Goal: Transaction & Acquisition: Obtain resource

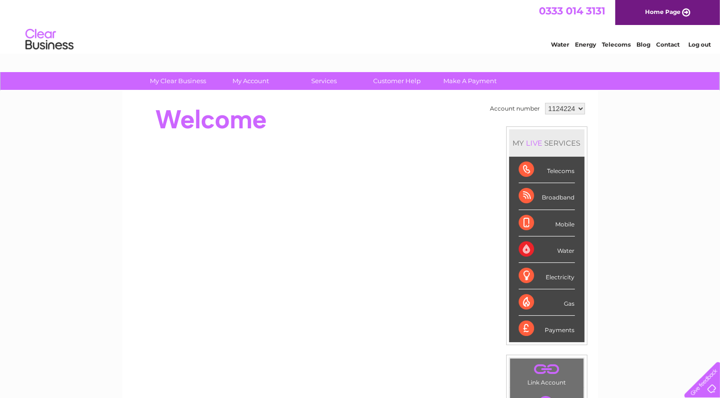
click at [670, 43] on link "Contact" at bounding box center [668, 44] width 24 height 7
click at [579, 109] on select "1124224 1137083" at bounding box center [565, 109] width 40 height 12
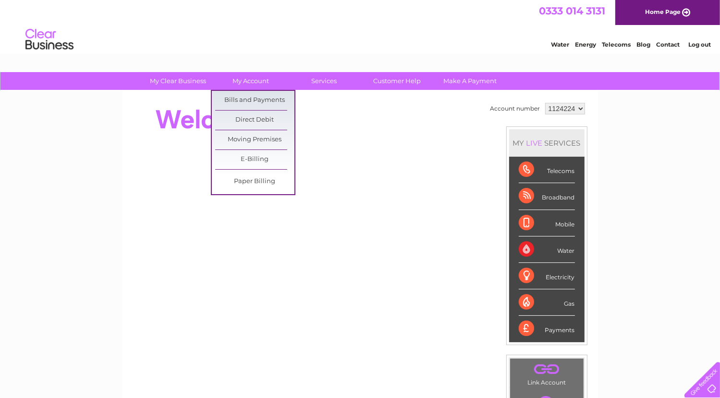
click at [254, 98] on link "Bills and Payments" at bounding box center [254, 100] width 79 height 19
click at [255, 98] on link "Bills and Payments" at bounding box center [254, 100] width 79 height 19
click at [255, 99] on link "Bills and Payments" at bounding box center [254, 100] width 79 height 19
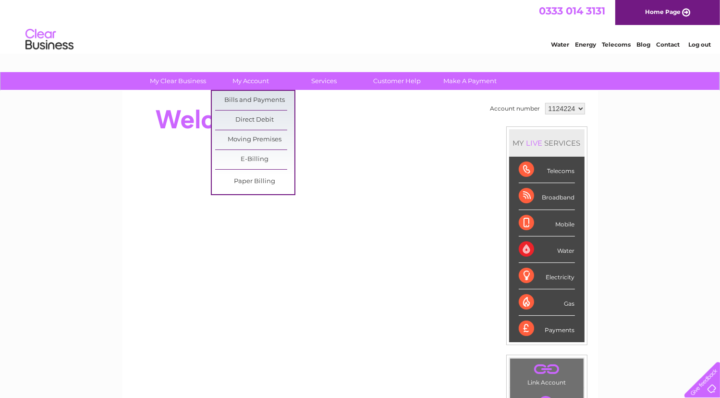
click at [255, 99] on link "Bills and Payments" at bounding box center [254, 100] width 79 height 19
click at [232, 97] on link "Bills and Payments" at bounding box center [254, 100] width 79 height 19
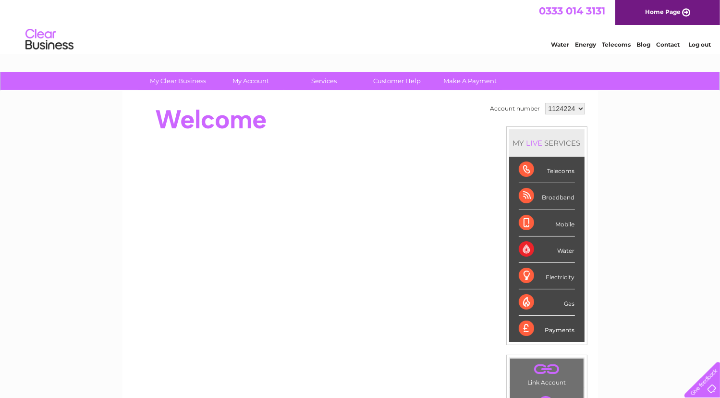
click at [582, 106] on select "1124224 1137083" at bounding box center [565, 109] width 40 height 12
select select "1137083"
click at [545, 103] on select "1124224 1137083" at bounding box center [565, 109] width 40 height 12
click at [561, 133] on div "MY LIVE SERVICES" at bounding box center [546, 142] width 75 height 27
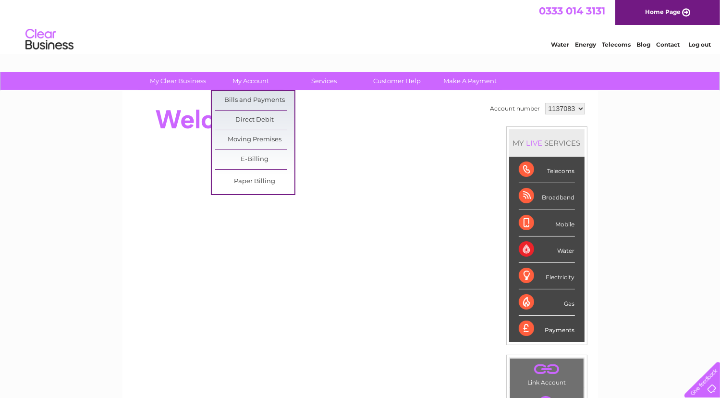
click at [244, 98] on link "Bills and Payments" at bounding box center [254, 100] width 79 height 19
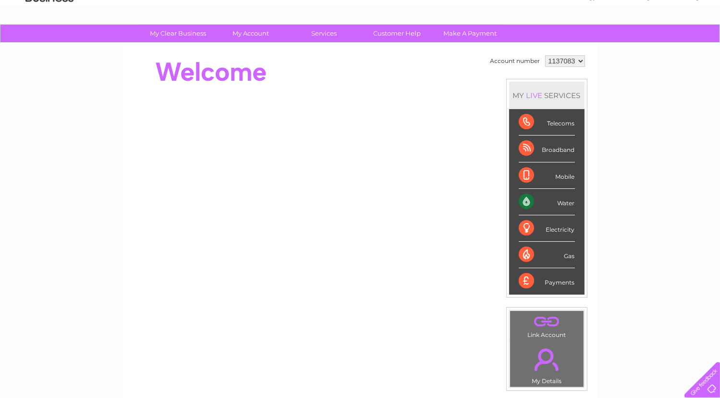
scroll to position [48, 0]
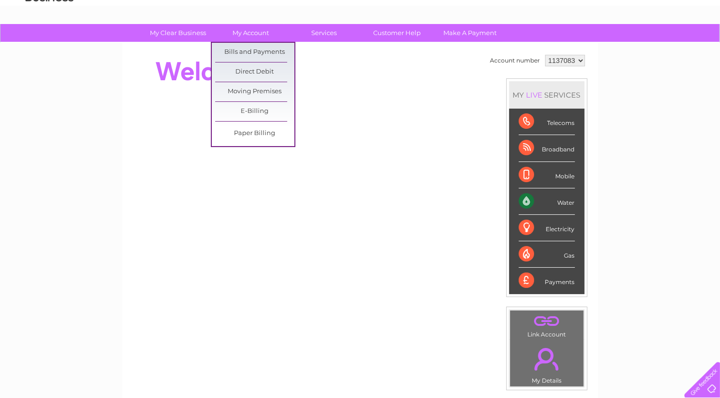
click at [259, 34] on link "My Account" at bounding box center [250, 33] width 79 height 18
click at [266, 53] on link "Bills and Payments" at bounding box center [254, 52] width 79 height 19
click at [268, 54] on link "Bills and Payments" at bounding box center [254, 52] width 79 height 19
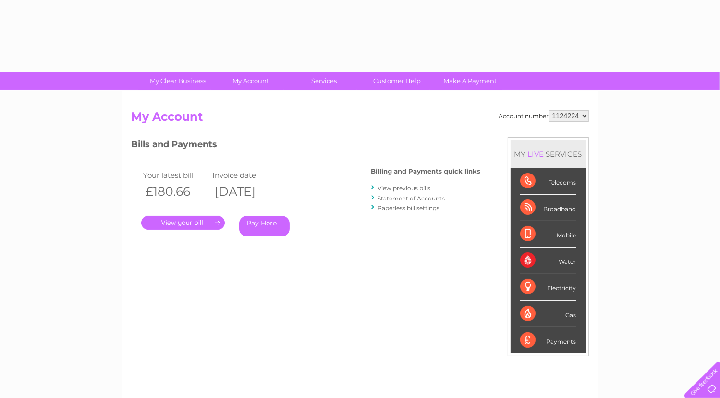
click at [183, 221] on link "." at bounding box center [183, 223] width 84 height 14
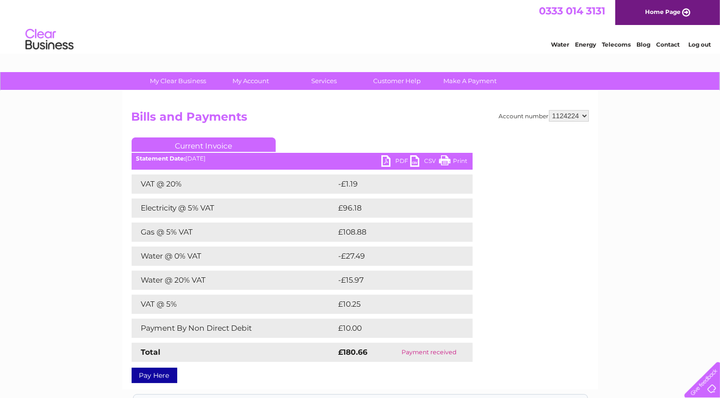
click at [383, 160] on link "PDF" at bounding box center [396, 162] width 29 height 14
click at [384, 160] on link "PDF" at bounding box center [396, 162] width 29 height 14
drag, startPoint x: 406, startPoint y: 48, endPoint x: 419, endPoint y: 60, distance: 17.7
click at [407, 48] on div "Water Energy Telecoms Blog Contact Log out" at bounding box center [360, 40] width 720 height 31
click at [584, 117] on select "1124224 1137083" at bounding box center [569, 116] width 40 height 12
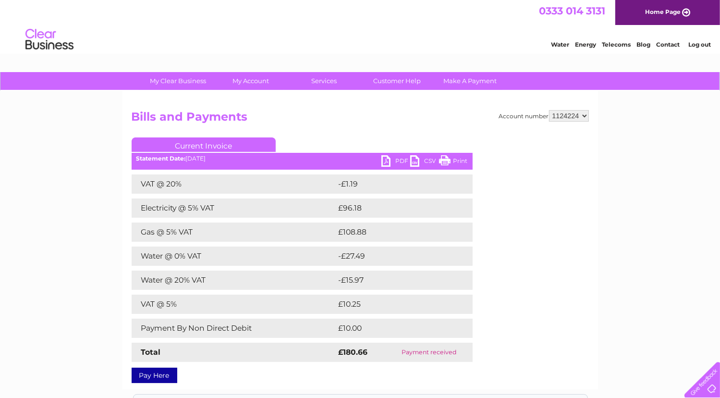
select select "1137083"
click at [550, 110] on select "1124224 1137083" at bounding box center [569, 116] width 40 height 12
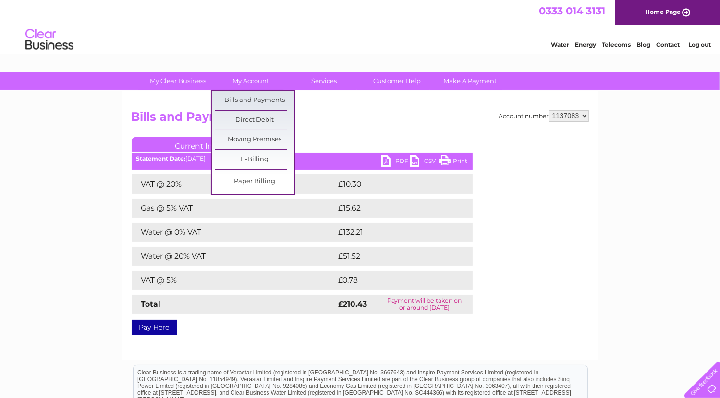
click at [246, 100] on link "Bills and Payments" at bounding box center [254, 100] width 79 height 19
click at [244, 99] on link "Bills and Payments" at bounding box center [254, 100] width 79 height 19
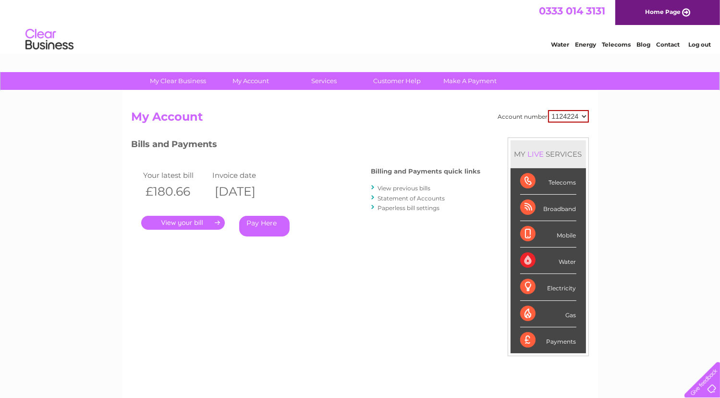
click at [187, 219] on link "." at bounding box center [183, 223] width 84 height 14
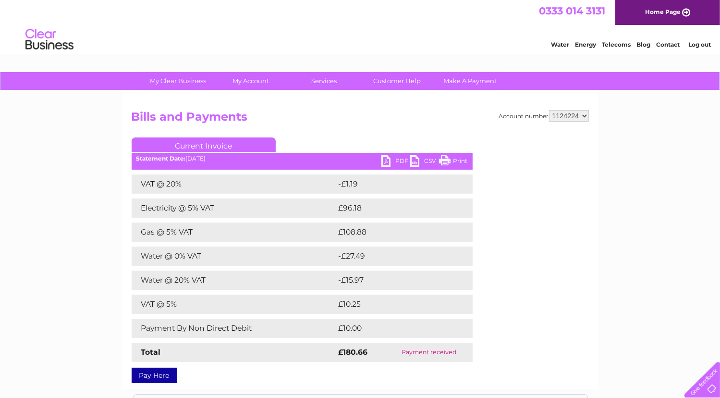
click at [585, 116] on select "1124224 1137083" at bounding box center [569, 116] width 40 height 12
select select "1137083"
click at [550, 110] on select "1124224 1137083" at bounding box center [569, 116] width 40 height 12
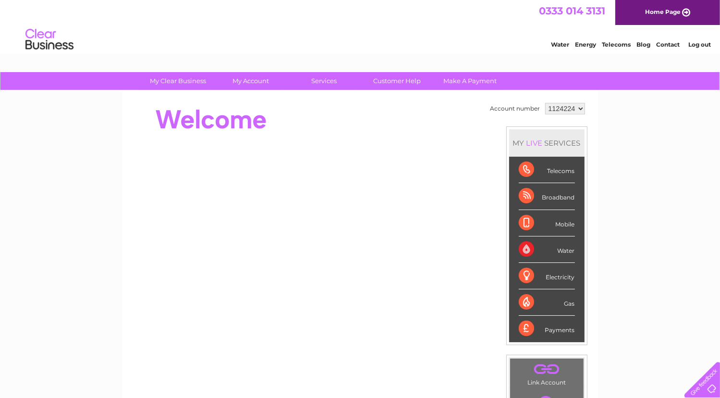
click at [579, 105] on select "1124224 1137083" at bounding box center [565, 109] width 40 height 12
select select "1137083"
click at [545, 103] on select "1124224 1137083" at bounding box center [565, 109] width 40 height 12
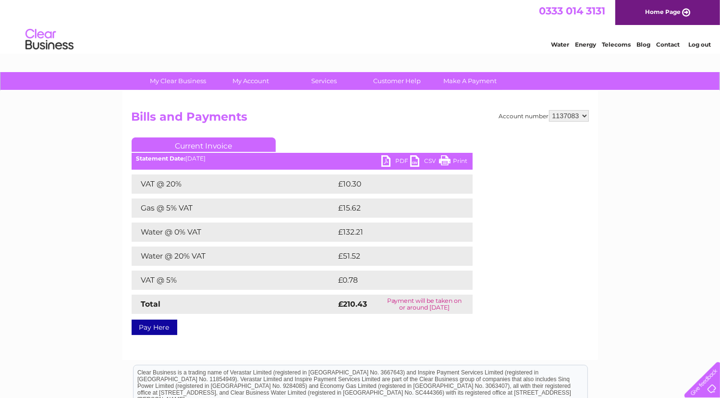
click at [387, 160] on link "PDF" at bounding box center [396, 162] width 29 height 14
click at [386, 160] on link "PDF" at bounding box center [396, 162] width 29 height 14
